Goal: Task Accomplishment & Management: Manage account settings

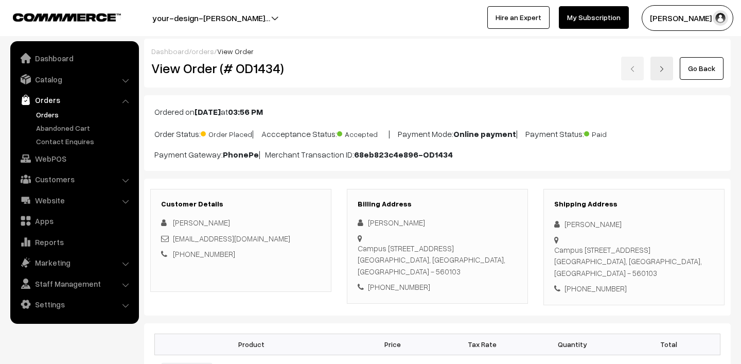
scroll to position [88, 0]
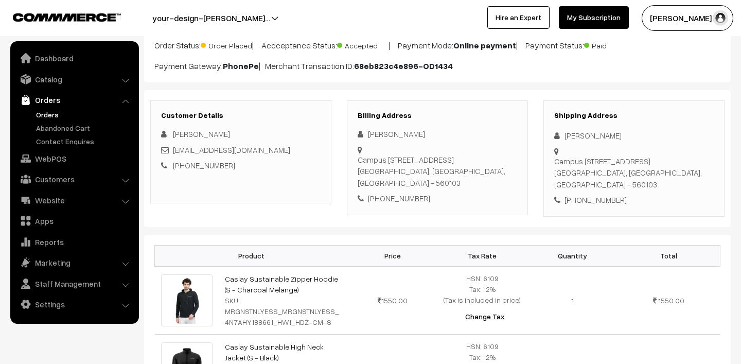
click at [43, 109] on link "Orders" at bounding box center [84, 114] width 102 height 11
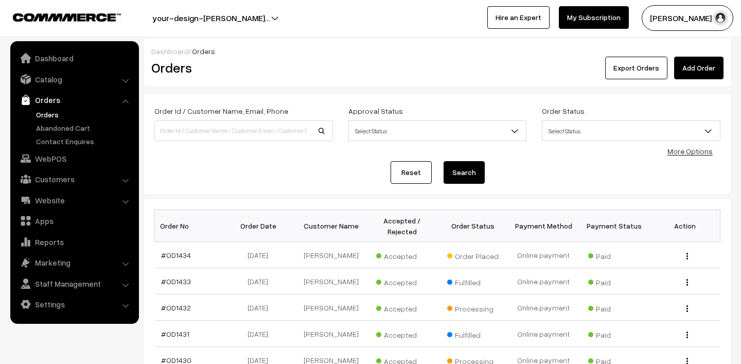
click at [687, 13] on button "Lokesh N.P" at bounding box center [687, 18] width 92 height 26
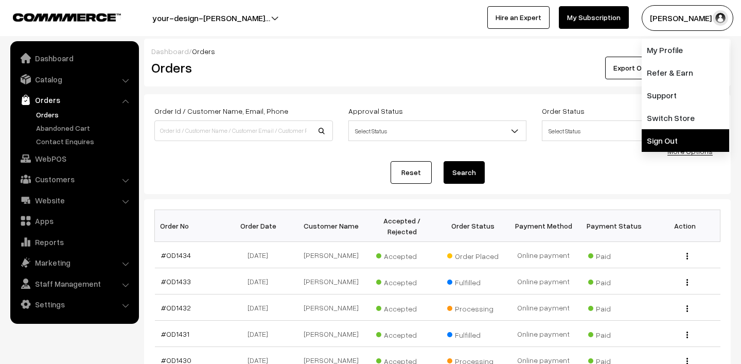
click at [659, 131] on link "Sign Out" at bounding box center [684, 140] width 87 height 23
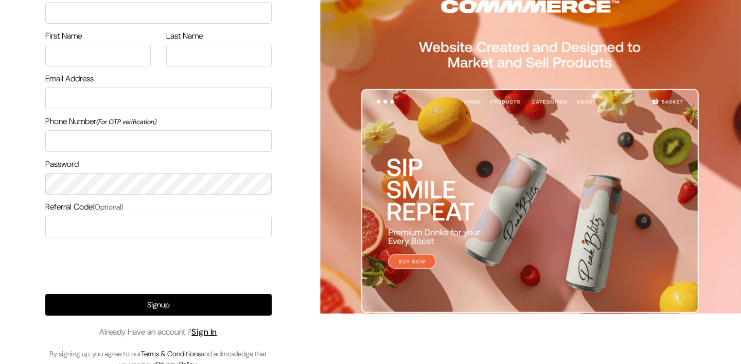
scroll to position [65, 0]
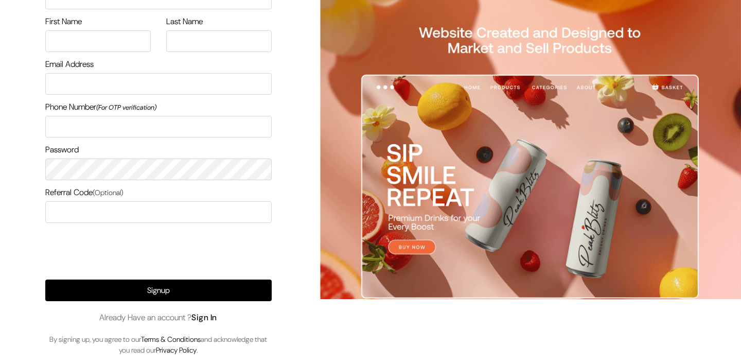
click at [217, 320] on link "Sign In" at bounding box center [204, 317] width 26 height 11
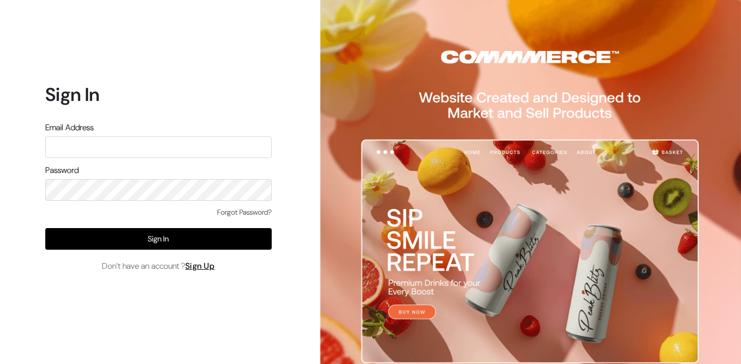
click at [171, 137] on input "text" at bounding box center [158, 147] width 226 height 22
type input "mk@yourdesignstore.in"
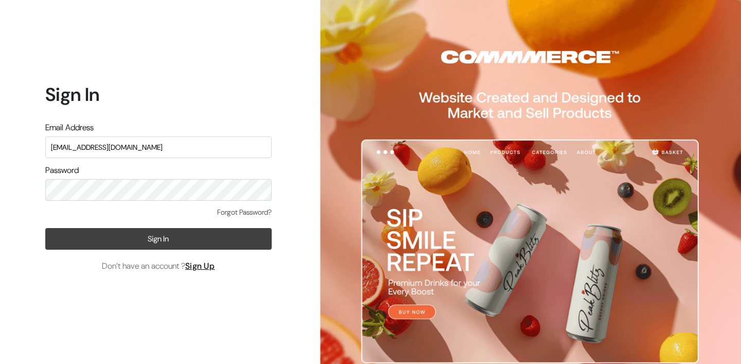
click at [207, 240] on button "Sign In" at bounding box center [158, 239] width 226 height 22
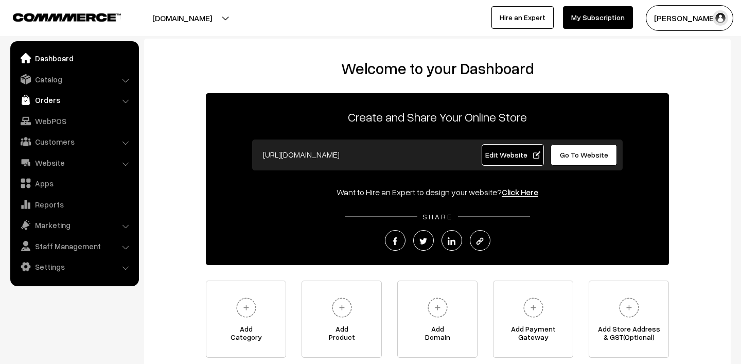
click at [58, 94] on link "Orders" at bounding box center [74, 100] width 122 height 19
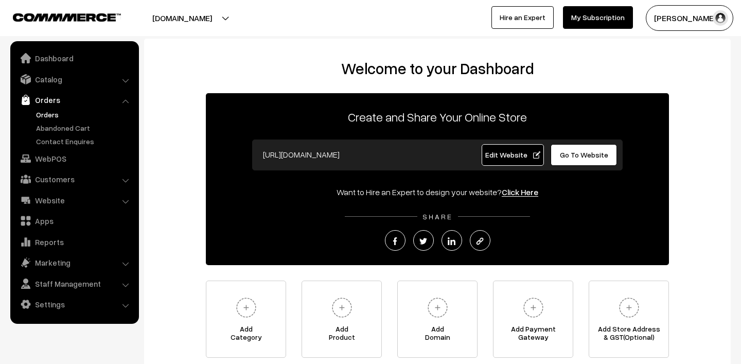
click at [57, 109] on link "Orders" at bounding box center [84, 114] width 102 height 11
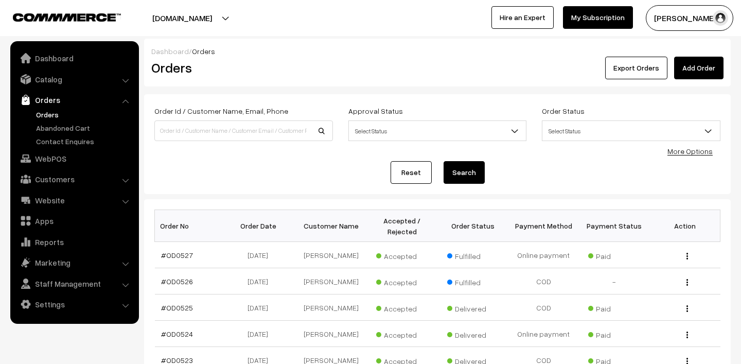
click at [58, 112] on link "Orders" at bounding box center [84, 114] width 102 height 11
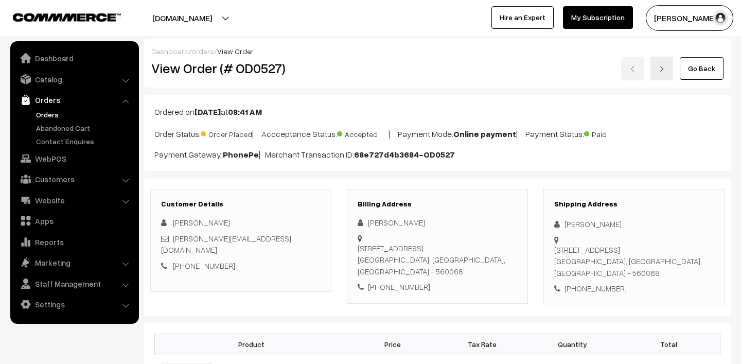
scroll to position [104, 0]
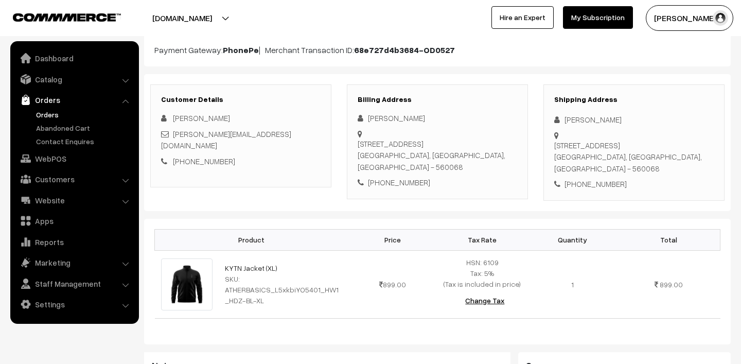
click at [54, 108] on link "Orders" at bounding box center [74, 100] width 122 height 19
click at [51, 116] on link "Orders" at bounding box center [84, 114] width 102 height 11
